Goal: Task Accomplishment & Management: Use online tool/utility

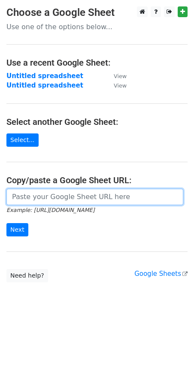
click at [74, 194] on input "url" at bounding box center [94, 197] width 177 height 16
paste input "https://docs.google.com/spreadsheets/d/1lqzFh6Drmb7UXSLERt-6ASpwsyrjmdKModaXWuZ…"
type input "https://docs.google.com/spreadsheets/d/1lqzFh6Drmb7UXSLERt-6ASpwsyrjmdKModaXWuZ…"
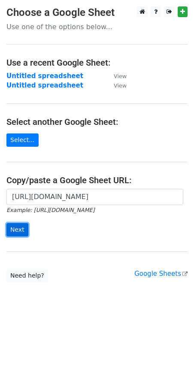
click at [13, 234] on input "Next" at bounding box center [17, 229] width 22 height 13
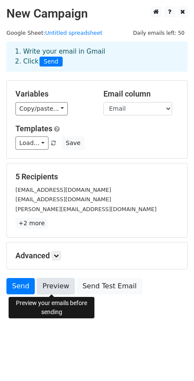
click at [56, 292] on link "Preview" at bounding box center [56, 286] width 38 height 16
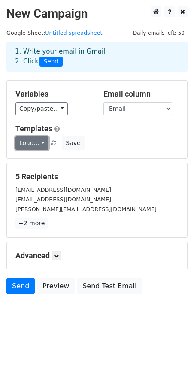
click at [42, 142] on link "Load..." at bounding box center [31, 142] width 33 height 13
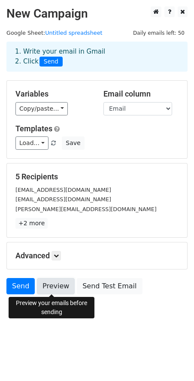
click at [45, 286] on link "Preview" at bounding box center [56, 286] width 38 height 16
click at [63, 287] on link "Preview" at bounding box center [56, 286] width 38 height 16
click at [53, 291] on link "Preview" at bounding box center [56, 286] width 38 height 16
click at [53, 283] on link "Preview" at bounding box center [56, 286] width 38 height 16
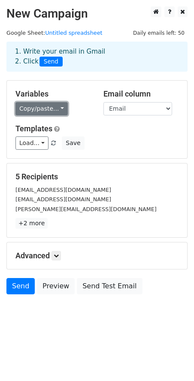
click at [54, 113] on link "Copy/paste..." at bounding box center [41, 108] width 52 height 13
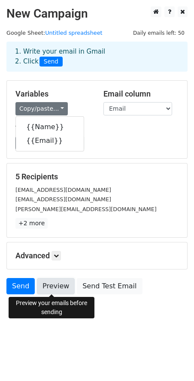
click at [64, 290] on link "Preview" at bounding box center [56, 286] width 38 height 16
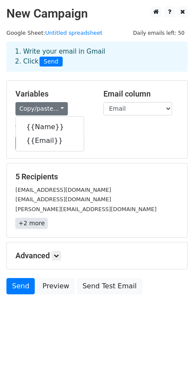
click at [43, 226] on link "+2 more" at bounding box center [31, 223] width 32 height 11
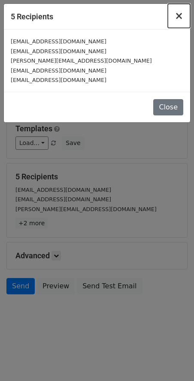
click at [175, 16] on button "×" at bounding box center [179, 16] width 22 height 24
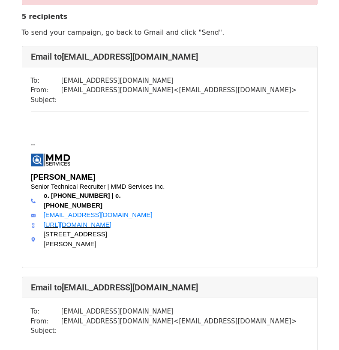
scroll to position [43, 0]
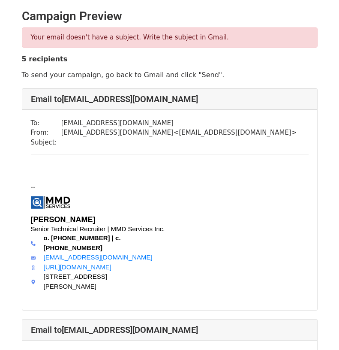
scroll to position [43, 0]
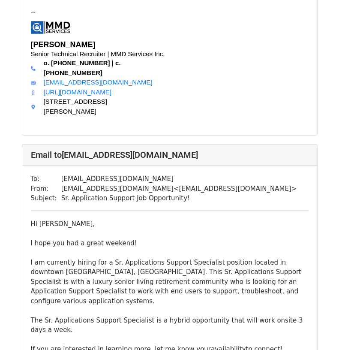
scroll to position [926, 0]
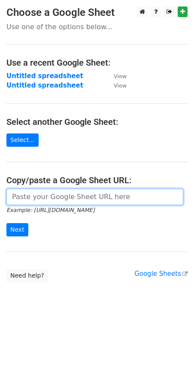
click at [48, 198] on input "url" at bounding box center [94, 197] width 177 height 16
paste input "https://docs.google.com/spreadsheets/d/1lqzFh6Drmb7UXSLERt-6ASpwsyrjmdKModaXWuZ…"
type input "https://docs.google.com/spreadsheets/d/1lqzFh6Drmb7UXSLERt-6ASpwsyrjmdKModaXWuZ…"
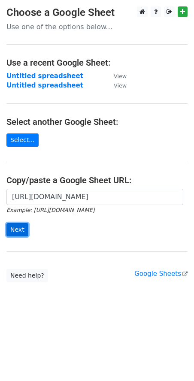
click at [21, 230] on input "Next" at bounding box center [17, 229] width 22 height 13
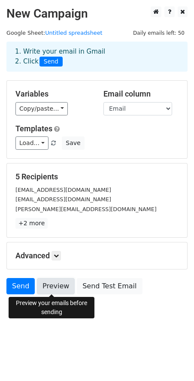
click at [47, 287] on link "Preview" at bounding box center [56, 286] width 38 height 16
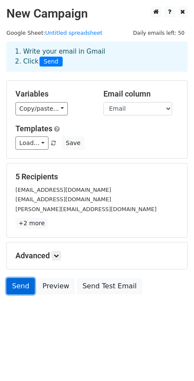
click at [20, 290] on link "Send" at bounding box center [20, 286] width 28 height 16
